Goal: Book appointment/travel/reservation

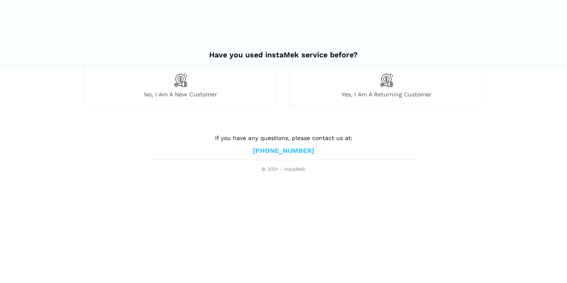
click at [161, 94] on span "No, I am a new customer" at bounding box center [180, 93] width 193 height 7
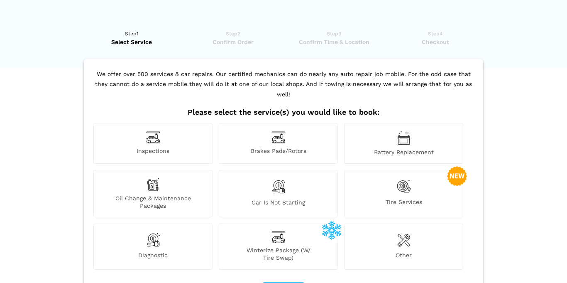
click at [279, 147] on span "Brakes Pads/Rotors" at bounding box center [278, 151] width 118 height 9
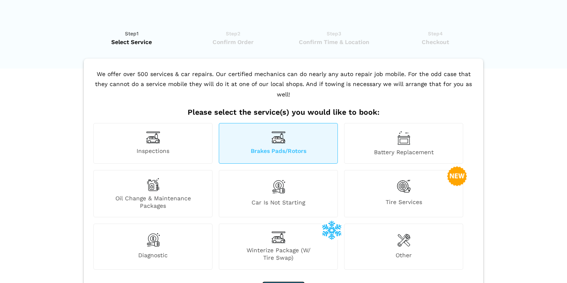
checkbox input "true"
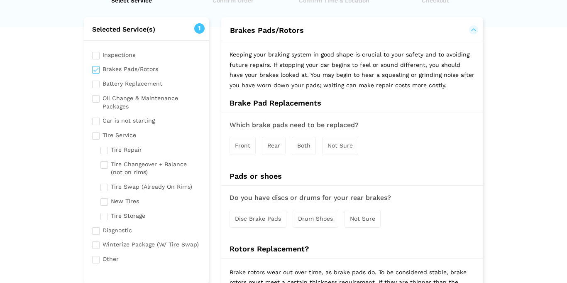
scroll to position [45, 0]
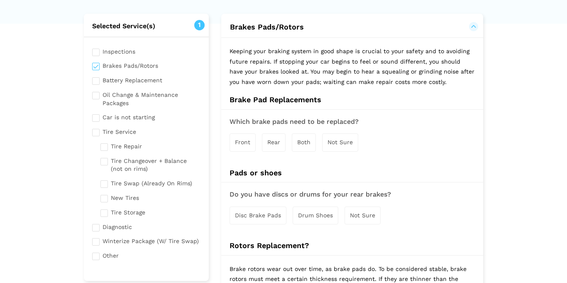
click at [240, 143] on span "Front" at bounding box center [242, 142] width 15 height 7
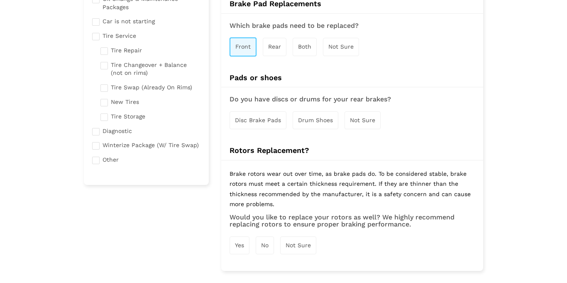
scroll to position [141, 0]
click at [360, 119] on span "Not Sure" at bounding box center [362, 119] width 25 height 7
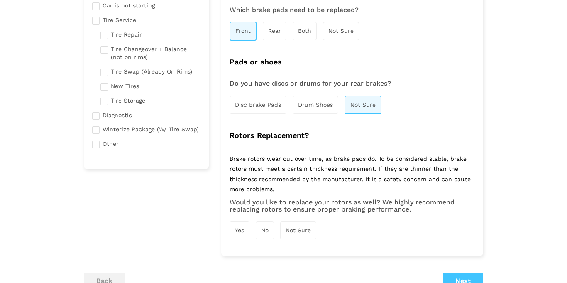
scroll to position [259, 0]
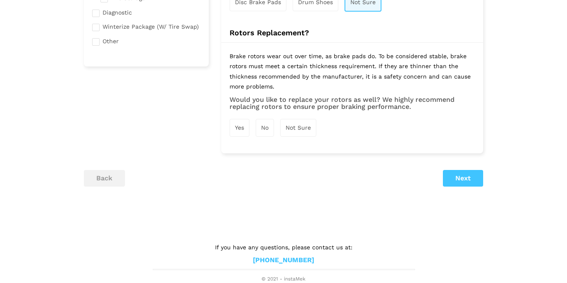
click at [264, 127] on span "No" at bounding box center [264, 127] width 7 height 7
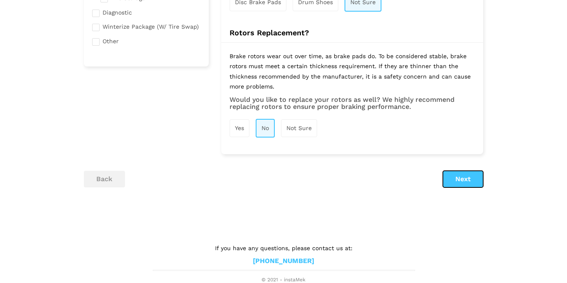
click at [469, 181] on button "Next" at bounding box center [463, 179] width 40 height 17
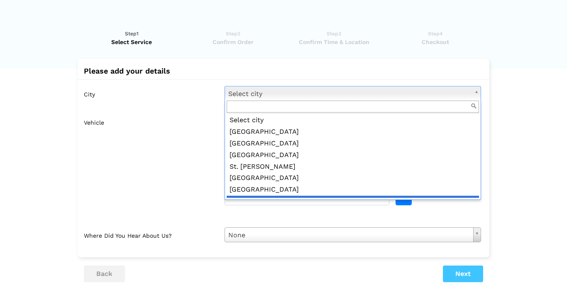
scroll to position [9, 0]
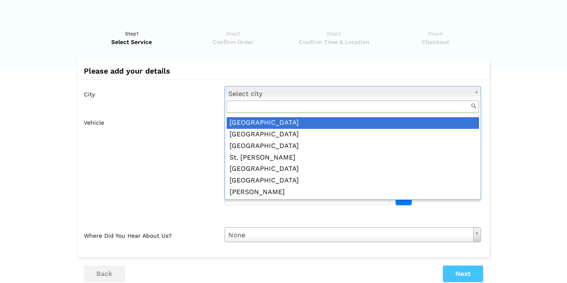
drag, startPoint x: 309, startPoint y: 119, endPoint x: 317, endPoint y: 83, distance: 36.6
click at [317, 83] on body "Have you used instaMek service before? No, I am a new customer Yes, I am a retu…" at bounding box center [283, 178] width 567 height 357
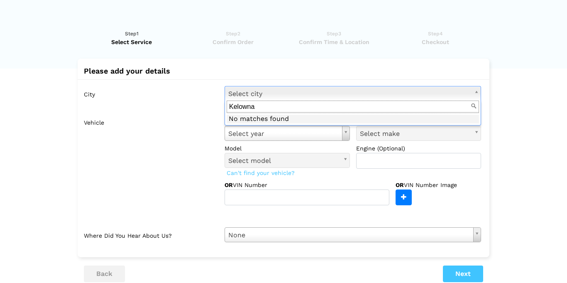
type input "Kelowna"
